Goal: Task Accomplishment & Management: Manage account settings

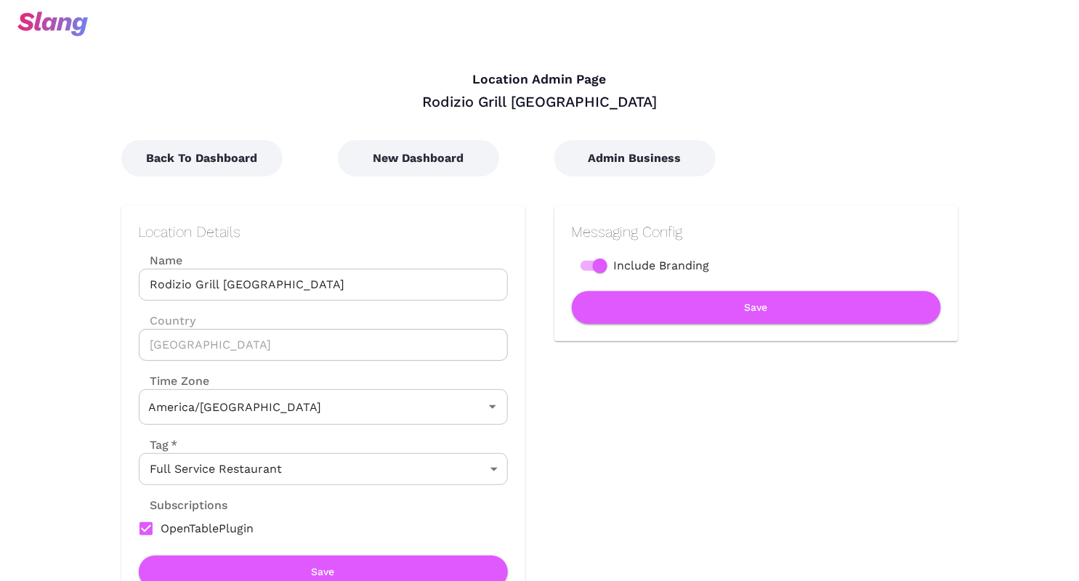
type input "Mountain Time"
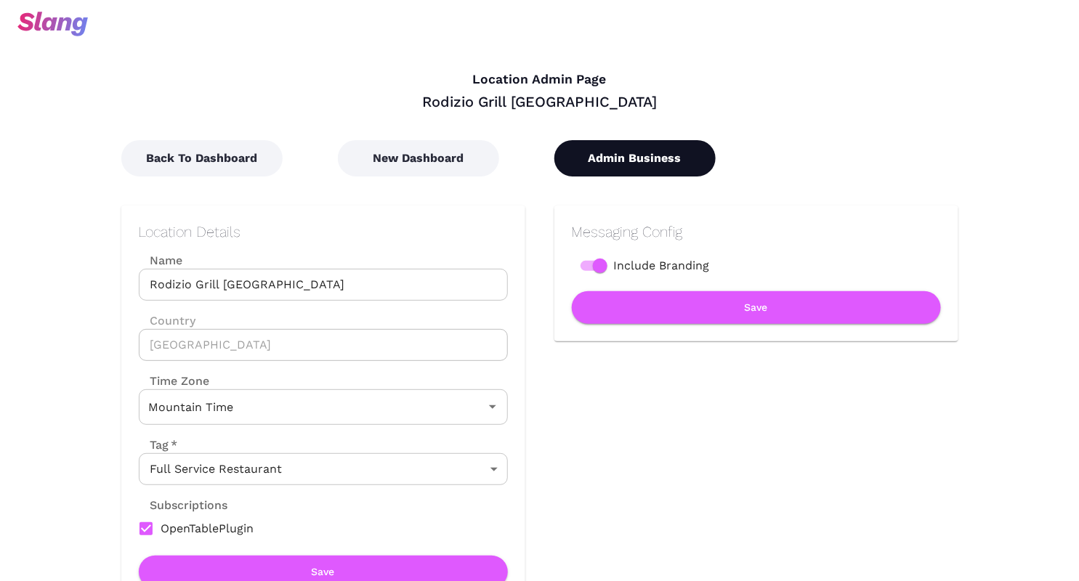
click at [644, 151] on button "Admin Business" at bounding box center [634, 158] width 161 height 36
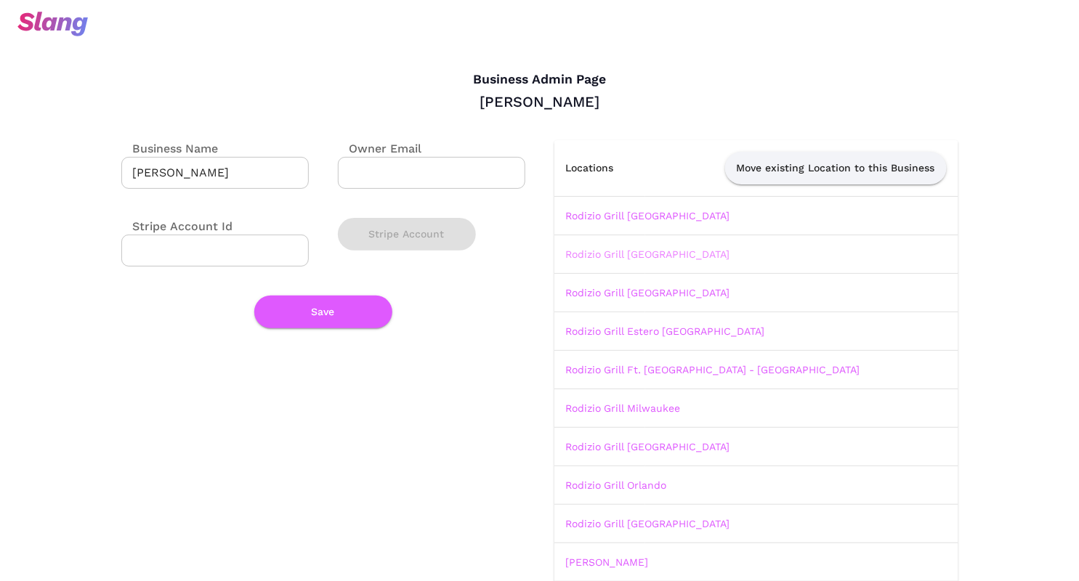
click at [629, 256] on link "Rodizio Grill [GEOGRAPHIC_DATA]" at bounding box center [648, 255] width 164 height 12
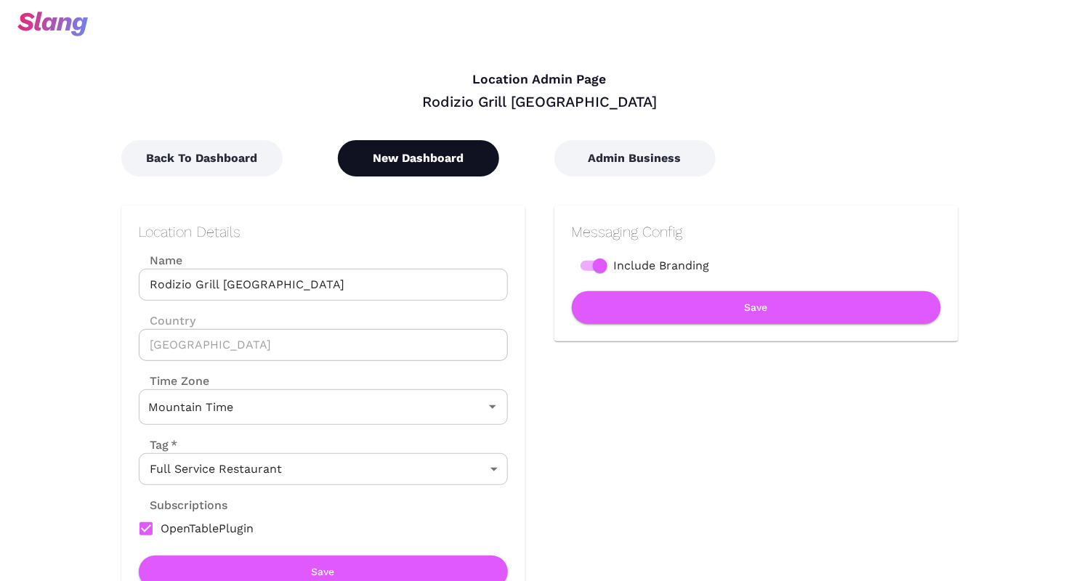
click at [443, 161] on button "New Dashboard" at bounding box center [418, 158] width 161 height 36
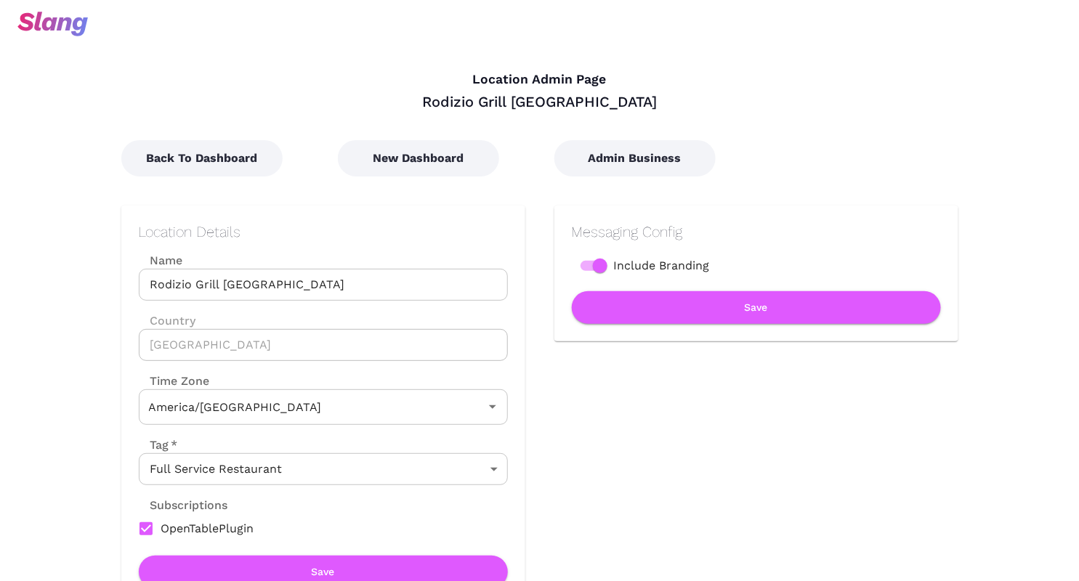
type input "Mountain Time"
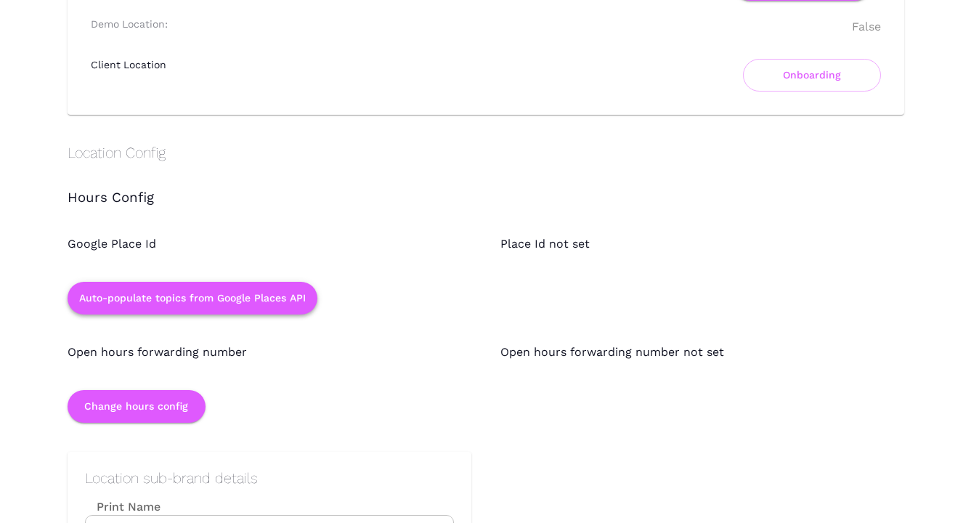
scroll to position [1122, 0]
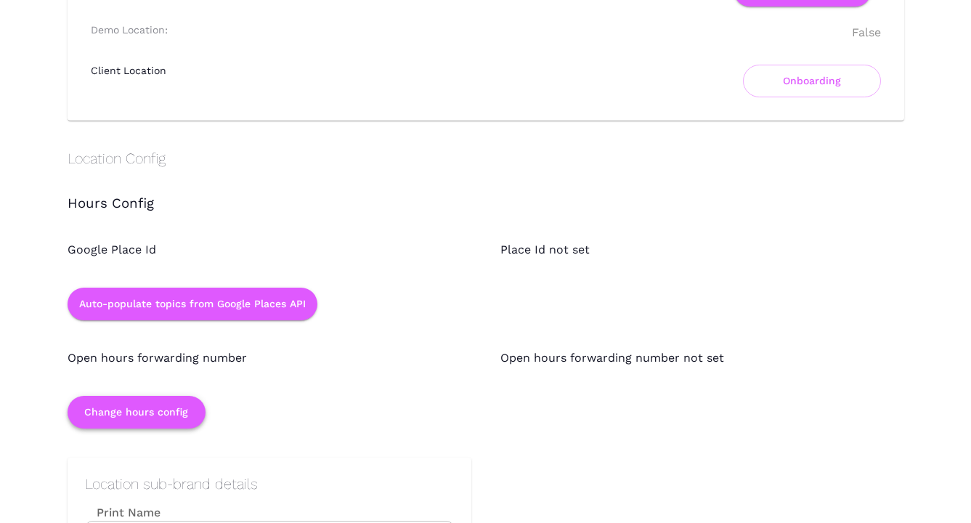
click at [150, 403] on button "Change hours config" at bounding box center [137, 412] width 138 height 33
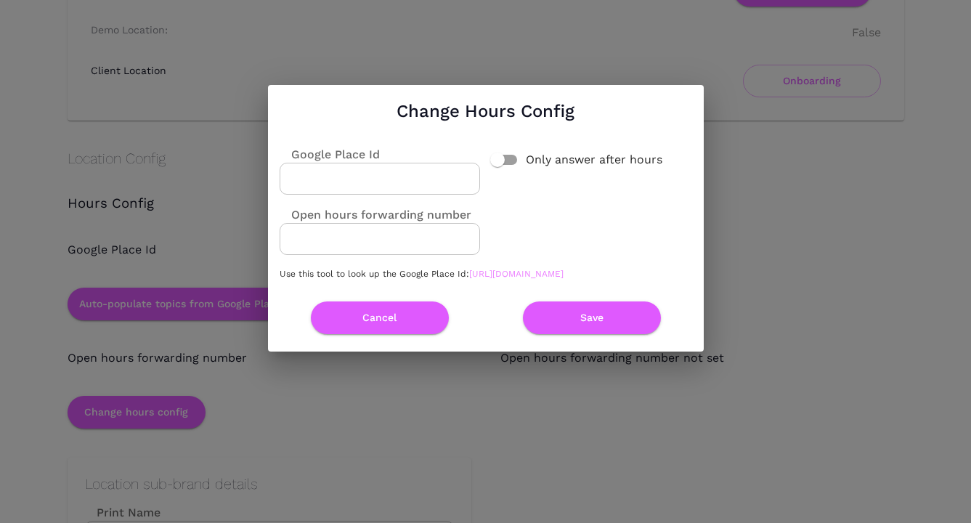
click at [469, 279] on link "https://developers.google.com/maps/documentation/javascript/examples/places-pla…" at bounding box center [516, 274] width 94 height 10
click at [397, 166] on input "Google Place Id" at bounding box center [380, 179] width 201 height 32
paste input "ChIJj3qwv-N3K4cREhfsNcJNxmw"
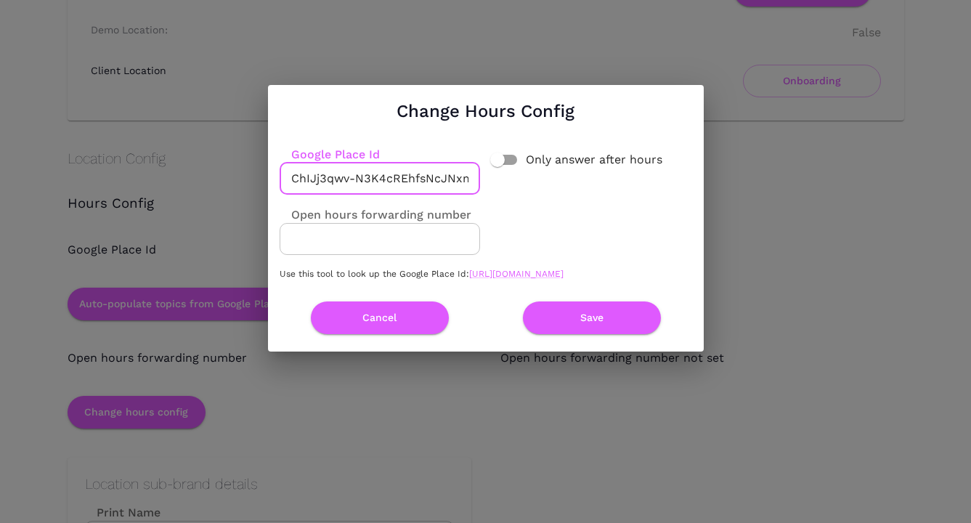
scroll to position [0, 13]
type input "ChIJj3qwv-N3K4cREhfsNcJNxmw"
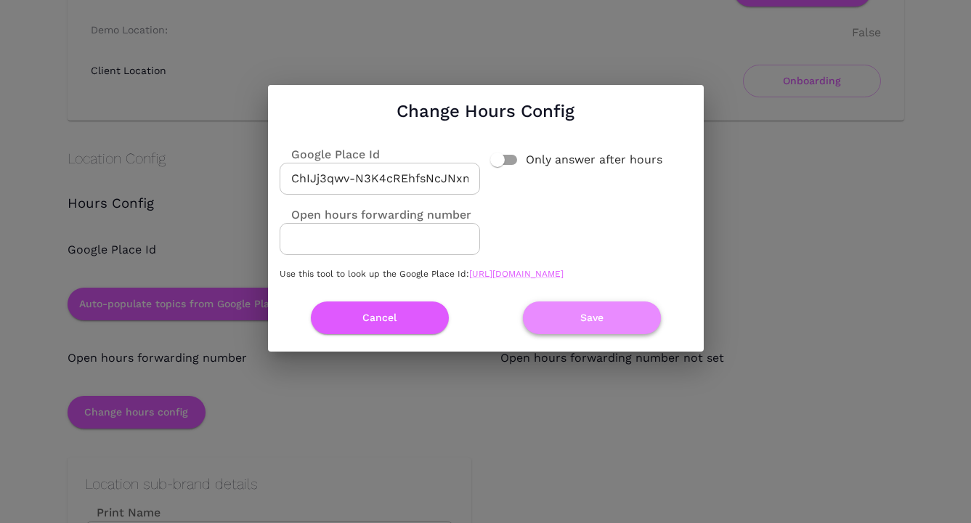
click at [585, 327] on button "Save" at bounding box center [592, 318] width 138 height 33
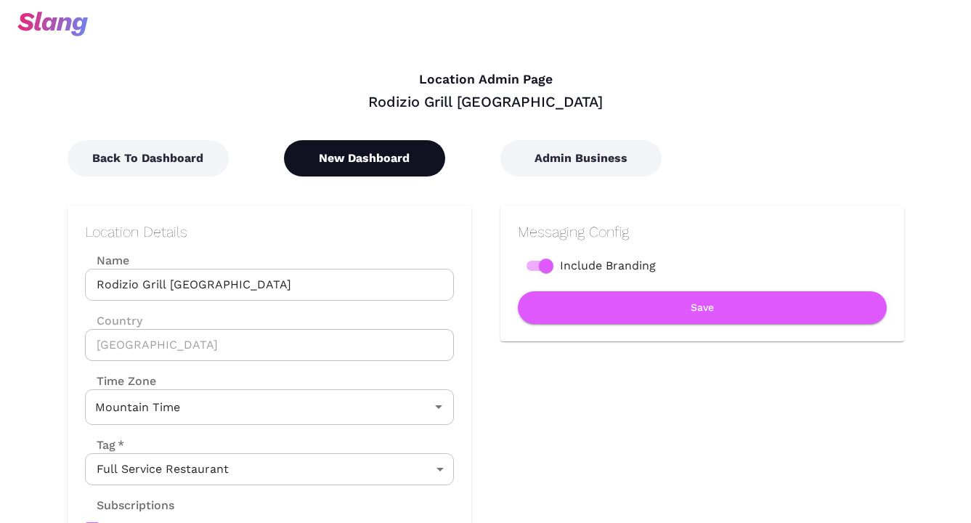
click at [305, 150] on button "New Dashboard" at bounding box center [364, 158] width 161 height 36
